Goal: Transaction & Acquisition: Purchase product/service

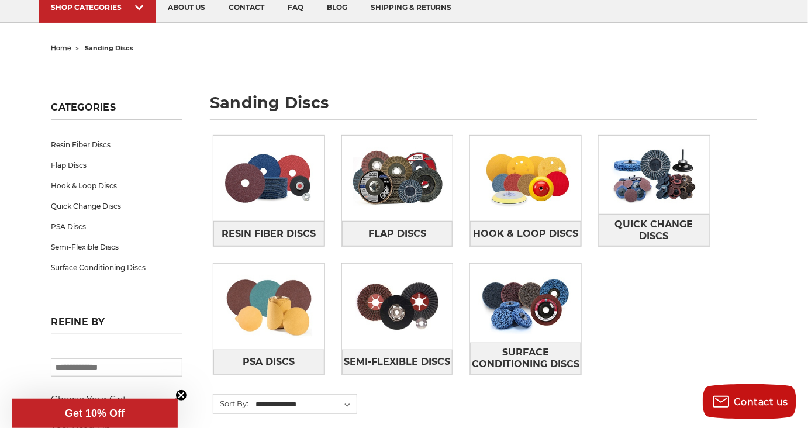
scroll to position [177, 0]
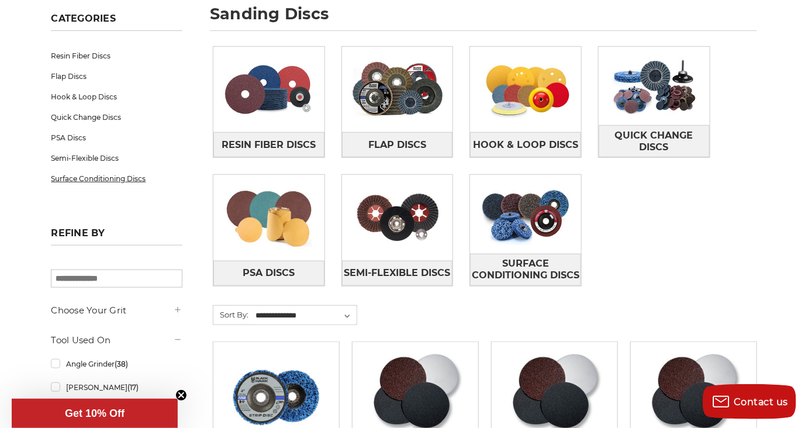
click at [153, 178] on link "Surface Conditioning Discs" at bounding box center [117, 178] width 132 height 20
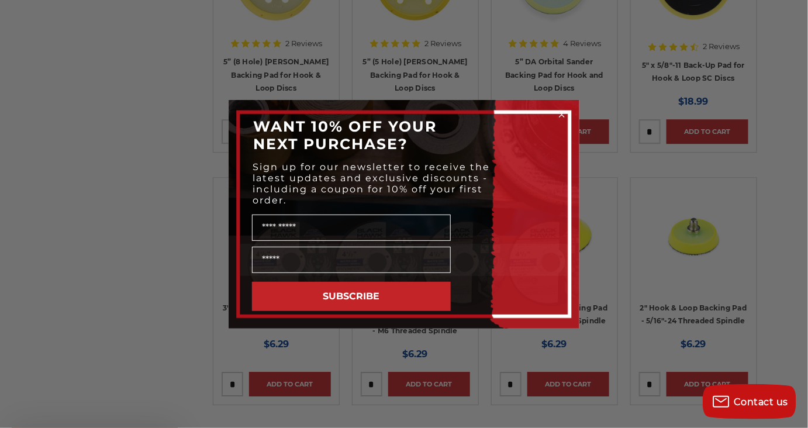
scroll to position [1151, 0]
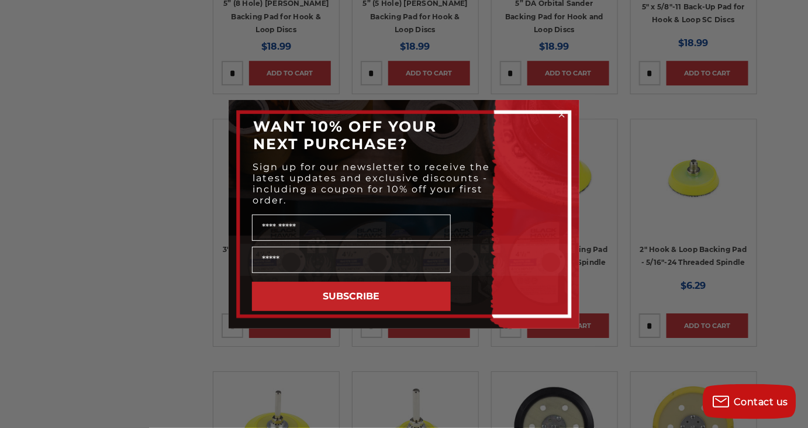
click at [563, 112] on icon "Close dialog" at bounding box center [561, 114] width 5 height 5
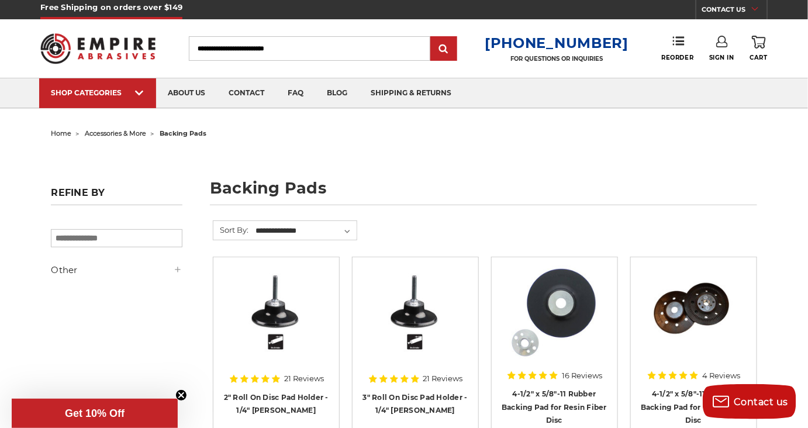
scroll to position [0, 0]
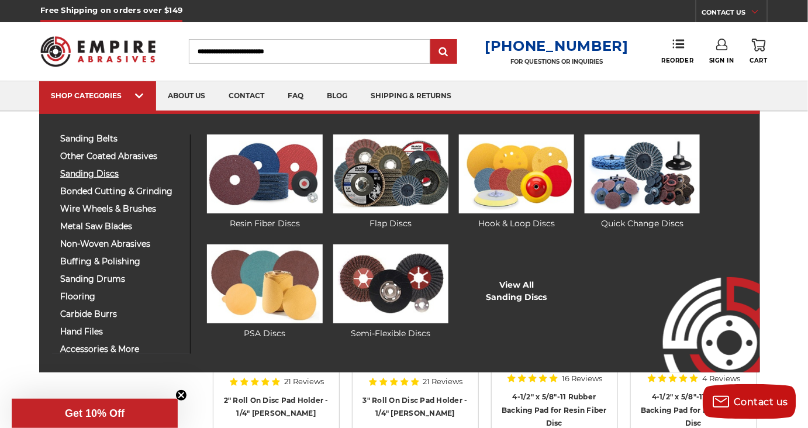
click at [85, 172] on span "sanding discs" at bounding box center [120, 174] width 121 height 9
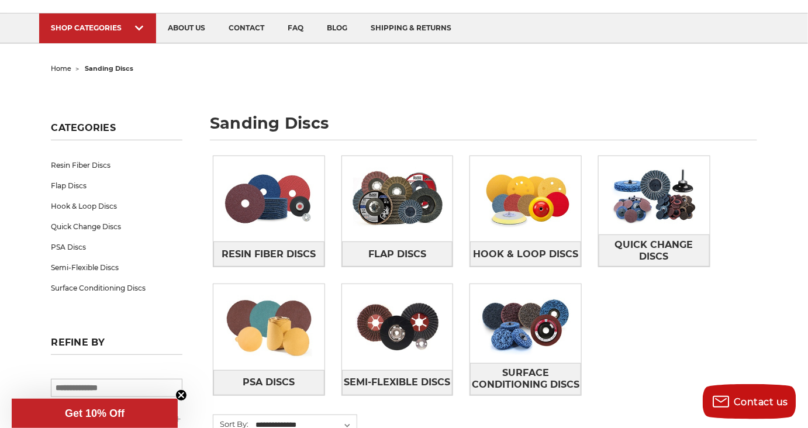
scroll to position [88, 0]
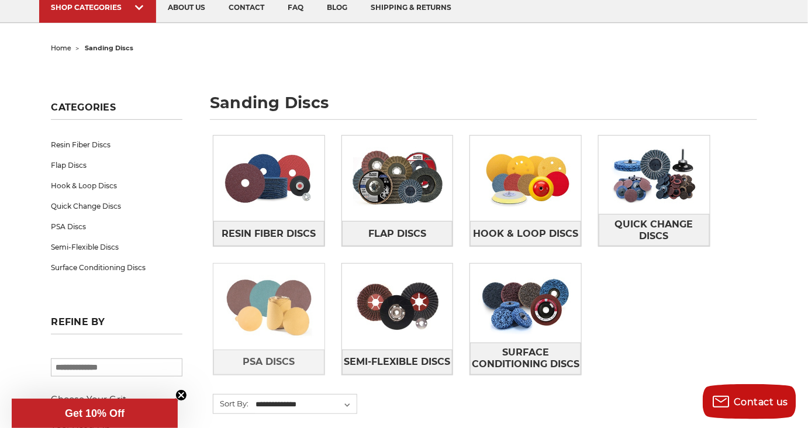
click at [259, 315] on img at bounding box center [268, 306] width 111 height 78
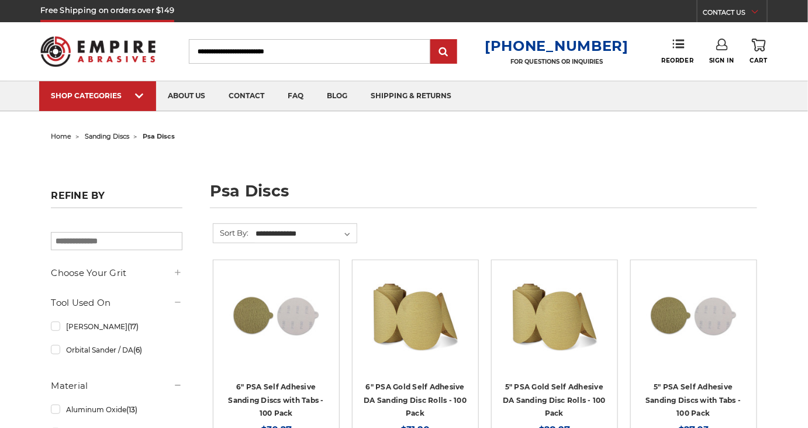
click at [262, 361] on div at bounding box center [276, 322] width 109 height 109
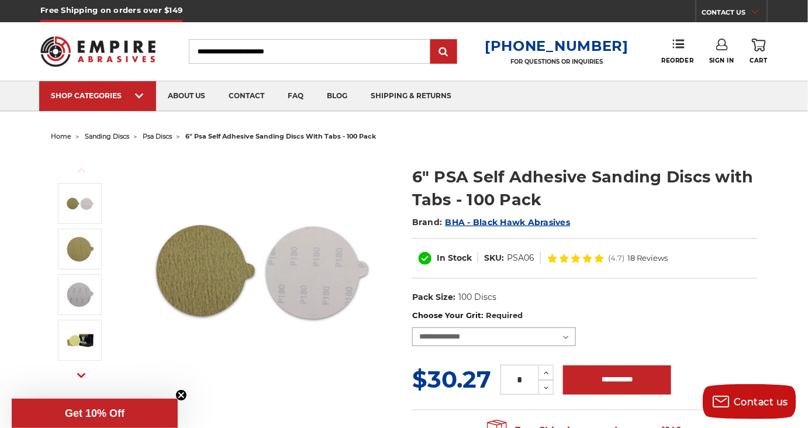
click at [567, 336] on select "**********" at bounding box center [494, 336] width 164 height 19
click at [648, 329] on div "**********" at bounding box center [584, 328] width 345 height 36
click at [227, 50] on input "Search" at bounding box center [309, 51] width 241 height 25
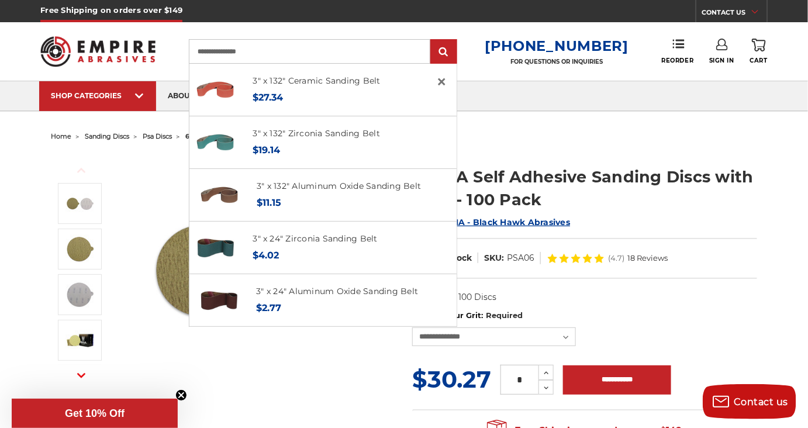
type input "**********"
click at [432, 40] on input "submit" at bounding box center [443, 51] width 23 height 23
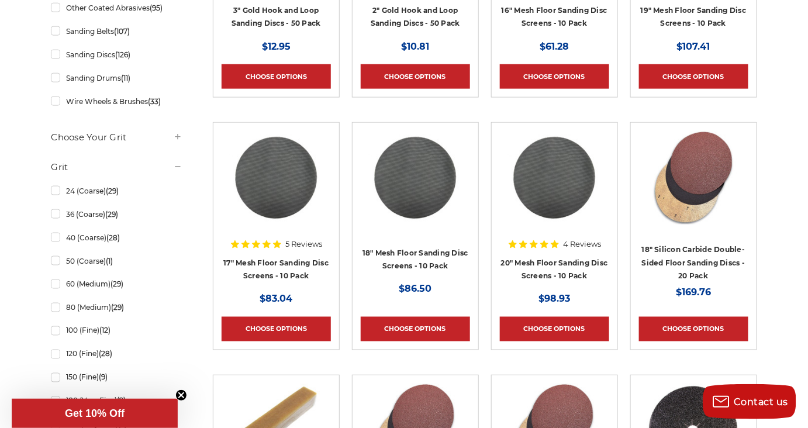
scroll to position [443, 0]
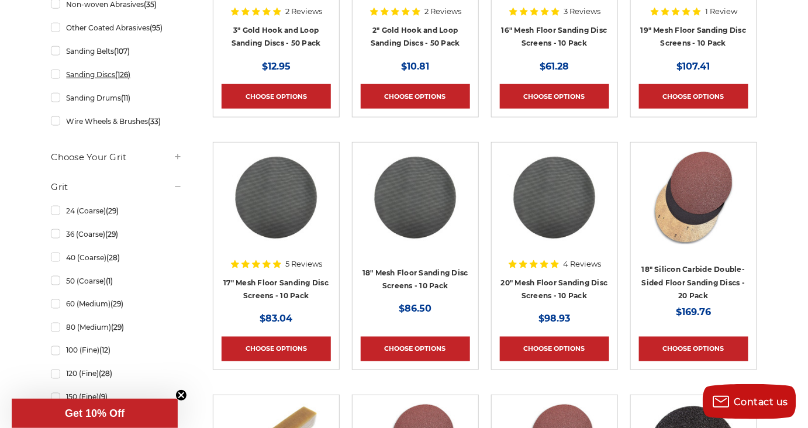
click at [54, 85] on link "Sanding Discs (126)" at bounding box center [117, 74] width 132 height 20
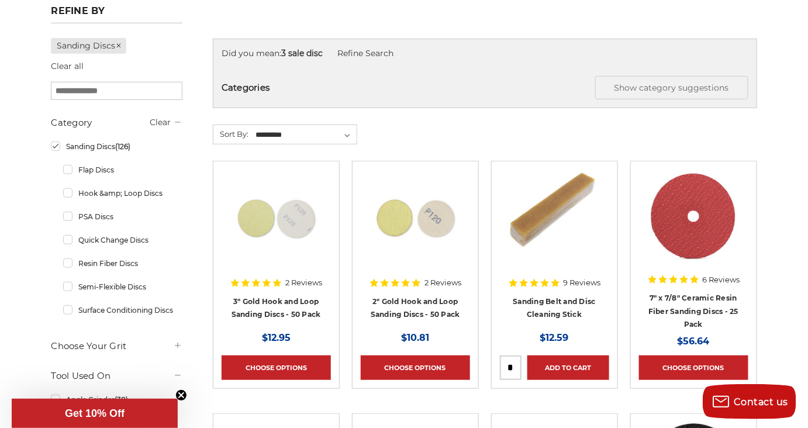
scroll to position [177, 0]
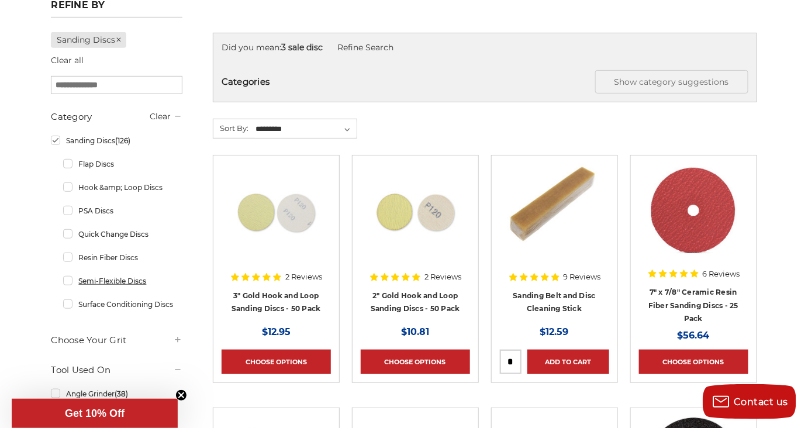
click at [158, 291] on link "Semi-Flexible Discs" at bounding box center [122, 281] width 119 height 20
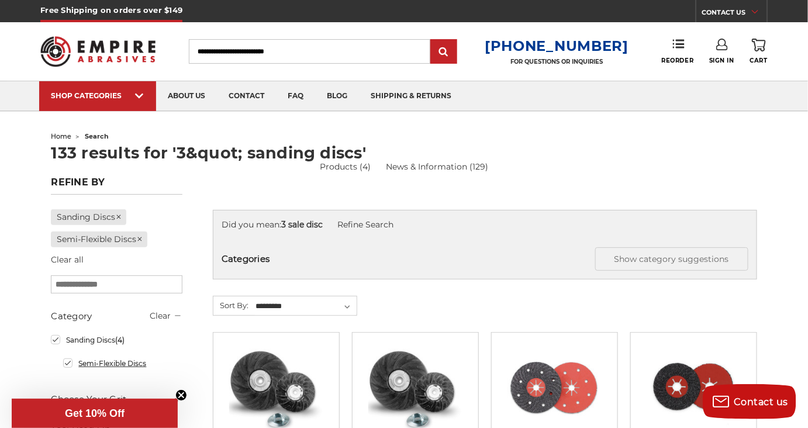
click at [69, 370] on link "Semi-Flexible Discs" at bounding box center [122, 363] width 119 height 20
